Goal: Navigation & Orientation: Find specific page/section

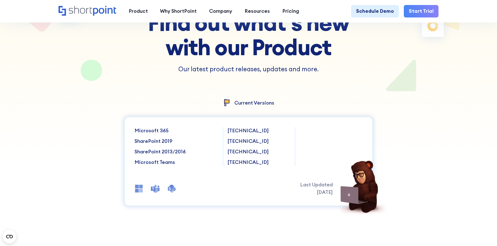
scroll to position [80, 0]
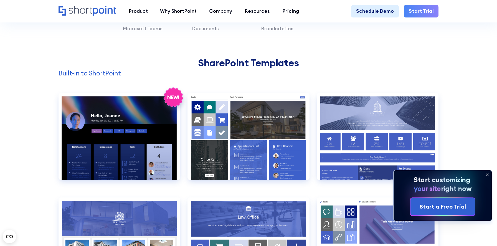
scroll to position [487, 0]
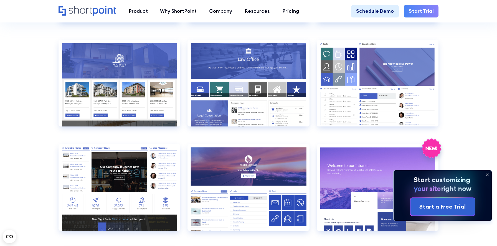
scroll to position [114, 0]
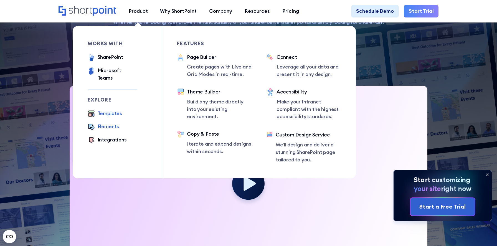
click at [112, 123] on div "Elements" at bounding box center [109, 126] width 22 height 7
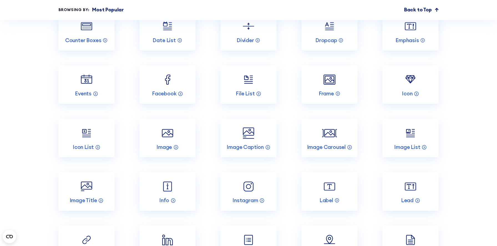
scroll to position [787, 0]
click at [107, 9] on p "Most Popular" at bounding box center [108, 9] width 32 height 7
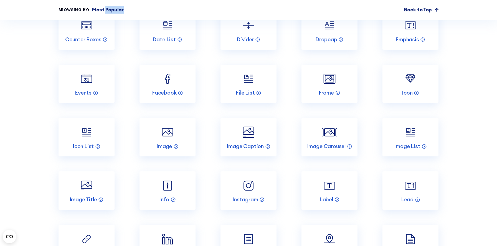
click at [107, 9] on p "Most Popular" at bounding box center [108, 9] width 32 height 7
click at [434, 7] on link "Back to Top" at bounding box center [421, 9] width 35 height 7
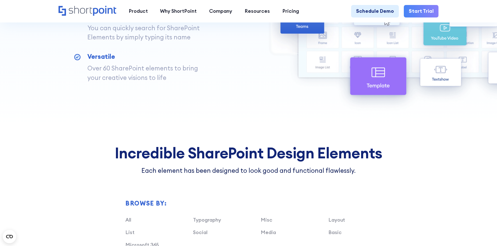
scroll to position [401, 0]
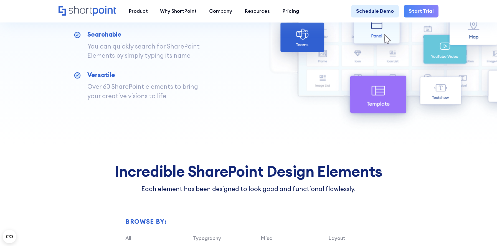
click at [418, 130] on img at bounding box center [386, 25] width 274 height 209
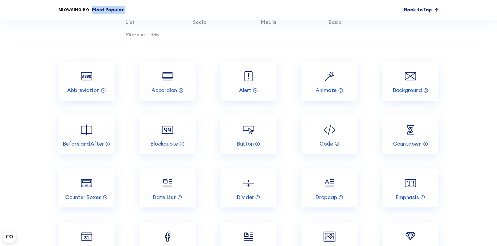
scroll to position [534, 0]
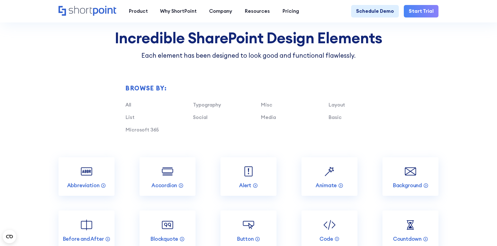
click at [421, 148] on div "Browse by: All Typography Misc Layout List Social Media Basic Microsoft 365" at bounding box center [249, 108] width 380 height 97
click at [391, 117] on div "Basic" at bounding box center [362, 117] width 68 height 7
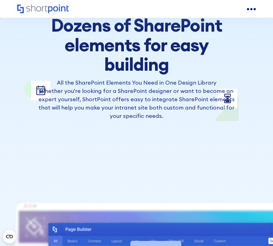
scroll to position [0, 0]
